Goal: Ask a question: Seek information or help from site administrators or community

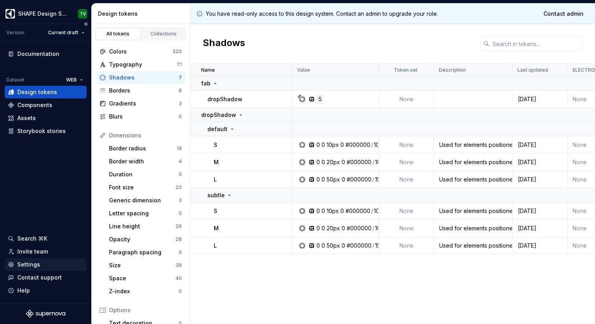
click at [39, 266] on div "Settings" at bounding box center [46, 265] width 76 height 8
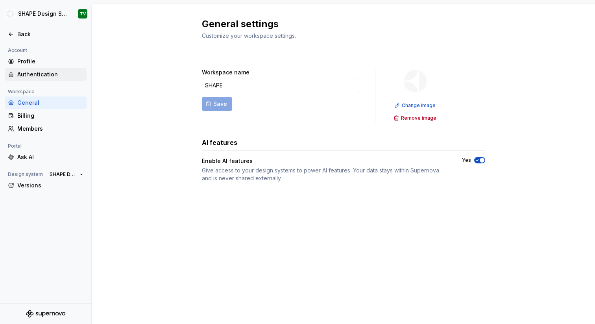
click at [48, 68] on div "Profile Authentication" at bounding box center [46, 68] width 82 height 26
click at [47, 73] on div "Authentication" at bounding box center [50, 74] width 66 height 8
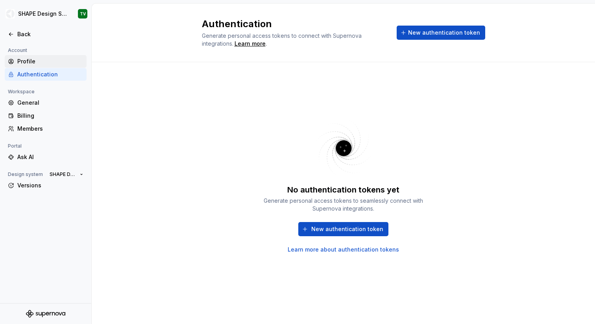
click at [47, 58] on div "Profile" at bounding box center [50, 61] width 66 height 8
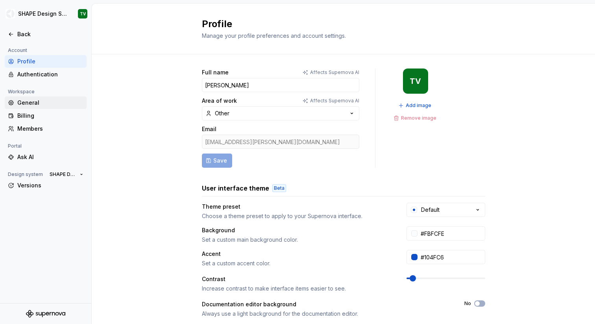
click at [45, 103] on div "General" at bounding box center [50, 103] width 66 height 8
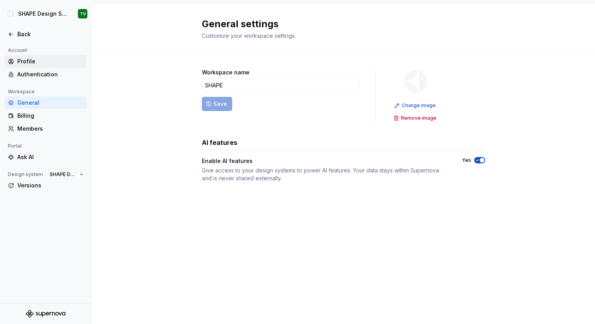
click at [37, 61] on div "Profile" at bounding box center [50, 61] width 66 height 8
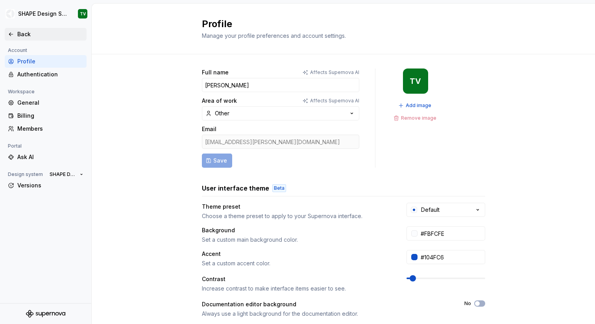
click at [26, 34] on div "Back" at bounding box center [50, 34] width 66 height 8
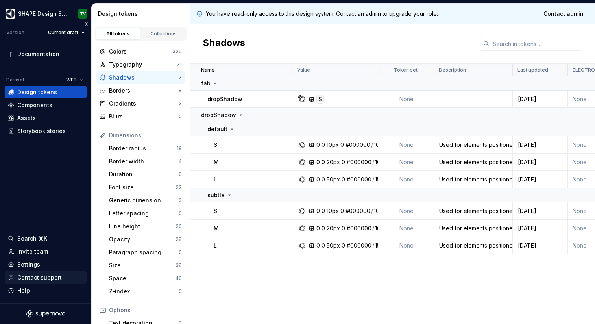
click at [63, 279] on div "Contact support" at bounding box center [46, 278] width 76 height 8
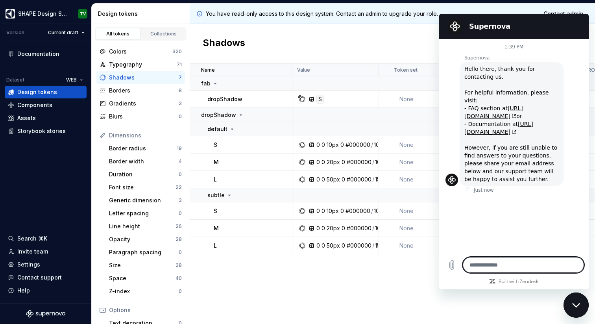
type textarea "*"
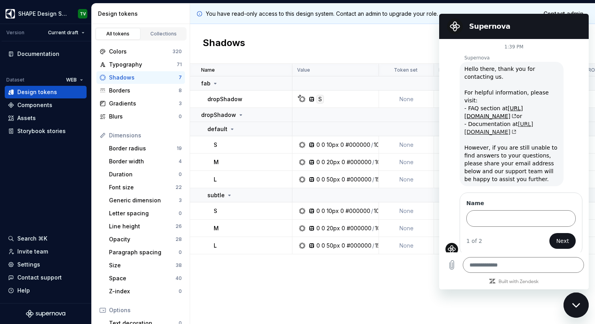
click at [513, 122] on link "[URL][DOMAIN_NAME]" at bounding box center [498, 128] width 69 height 14
